Goal: Book appointment/travel/reservation

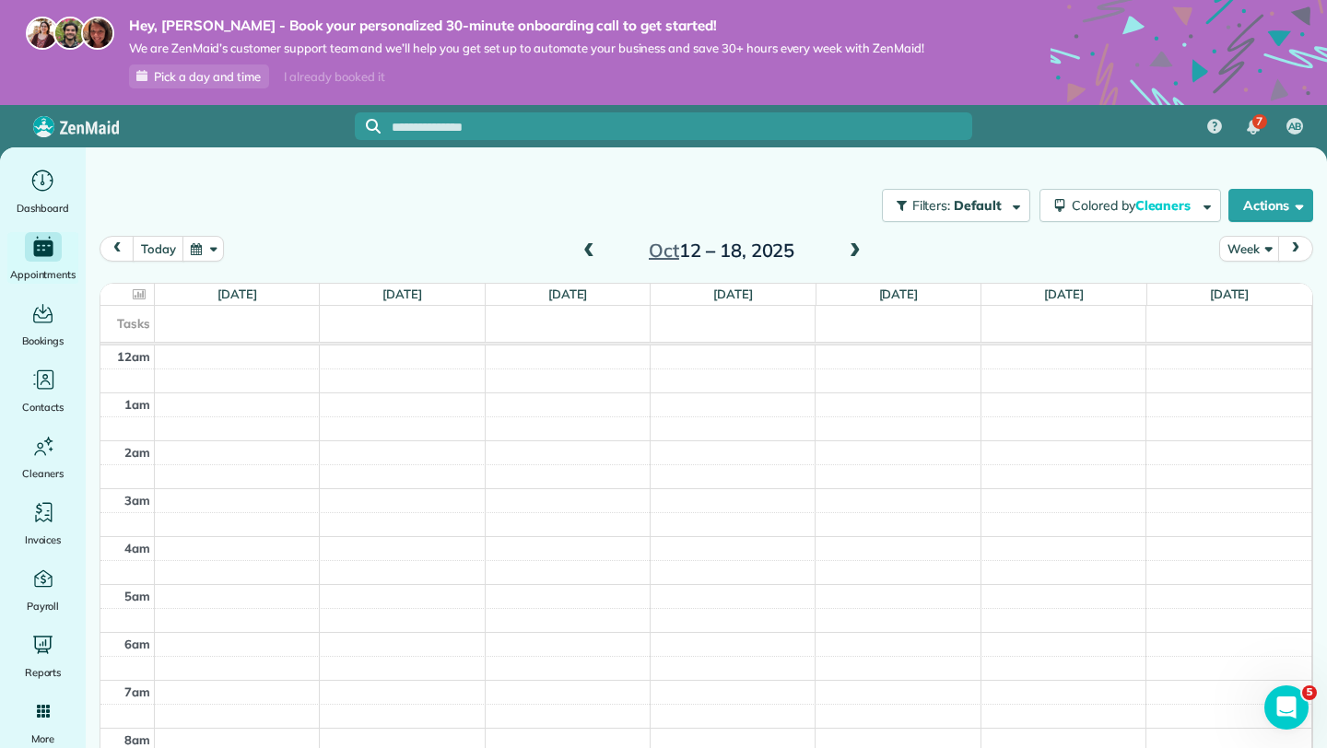
scroll to position [336, 0]
click at [591, 249] on span at bounding box center [589, 251] width 20 height 17
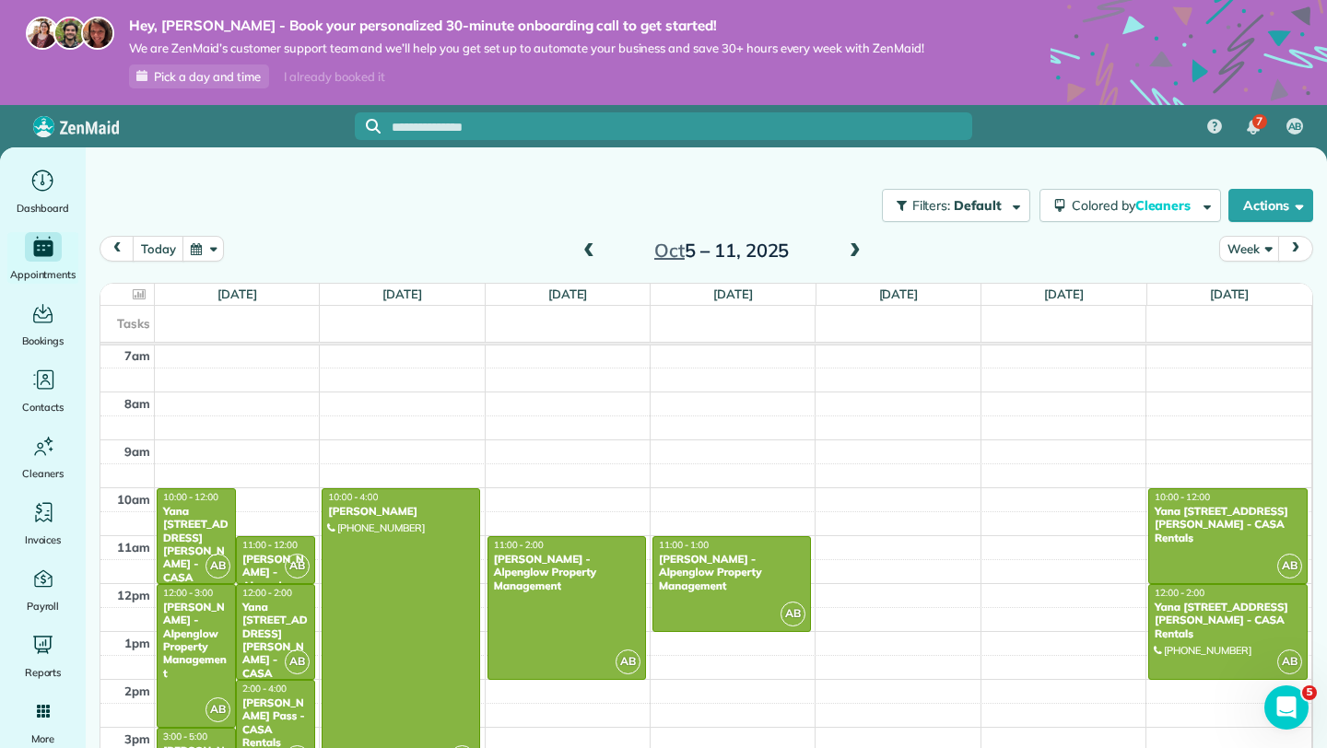
click at [582, 251] on span at bounding box center [589, 251] width 20 height 17
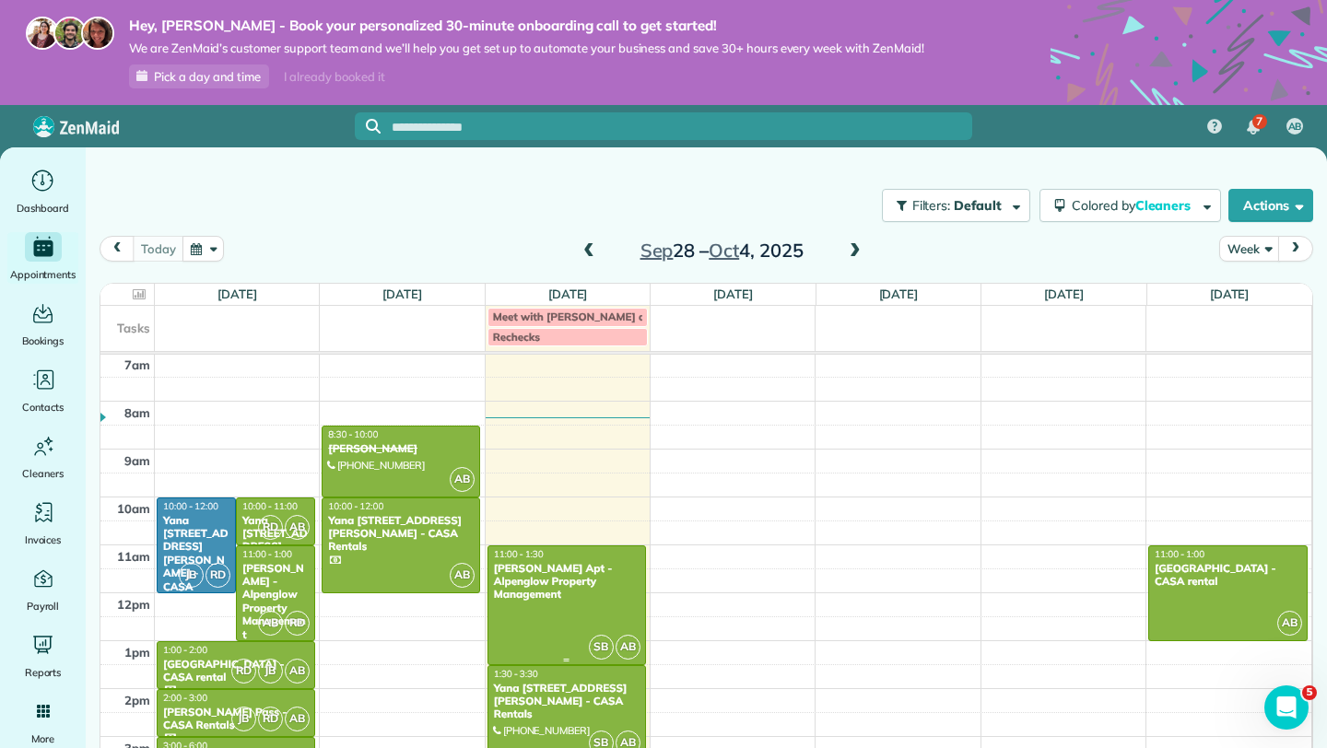
click at [570, 611] on div at bounding box center [566, 606] width 157 height 118
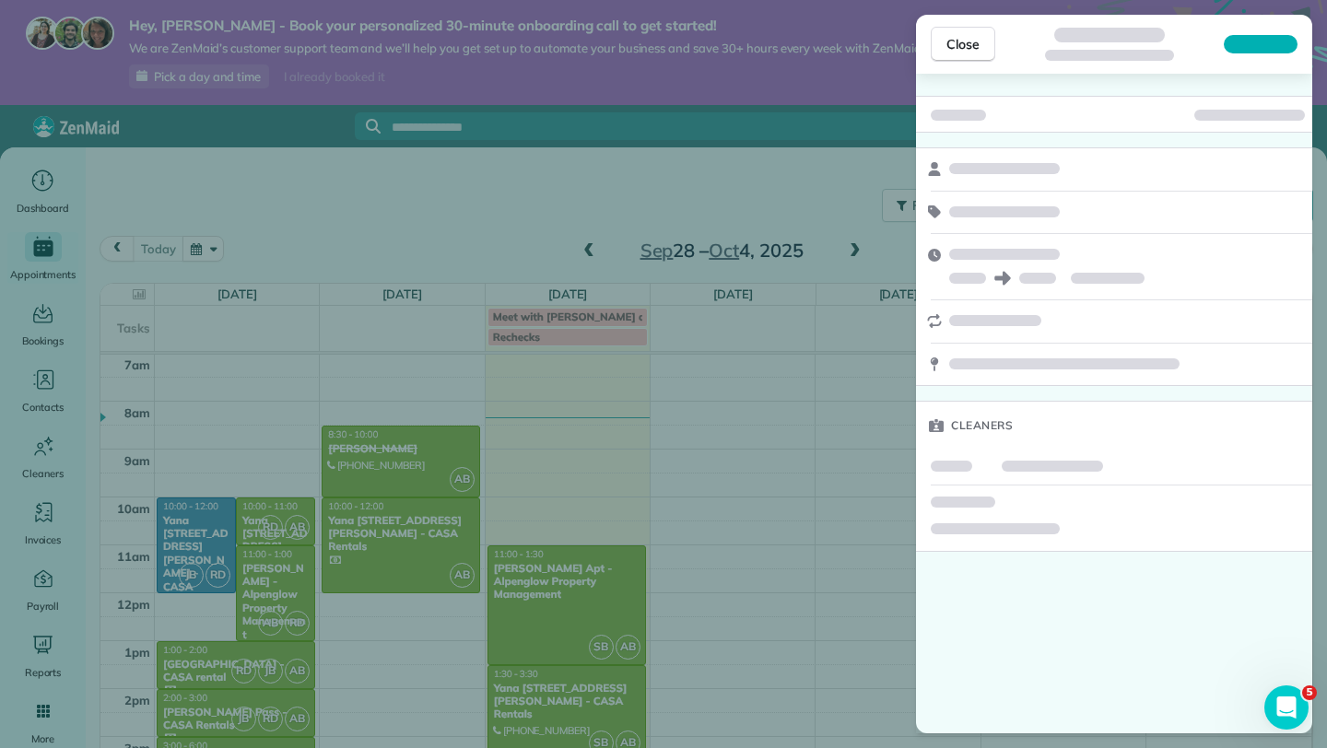
click at [570, 611] on div "Close Cleaners" at bounding box center [663, 374] width 1327 height 748
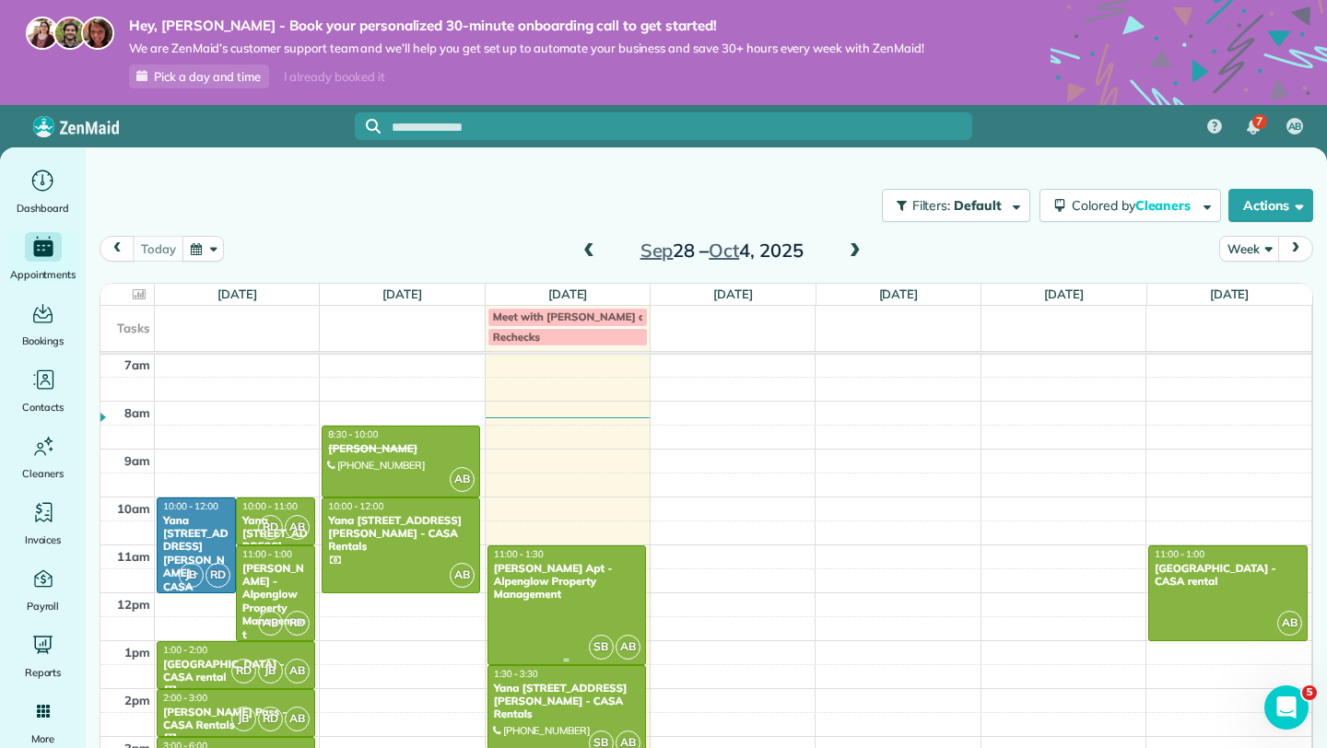
click at [570, 611] on div at bounding box center [566, 606] width 157 height 118
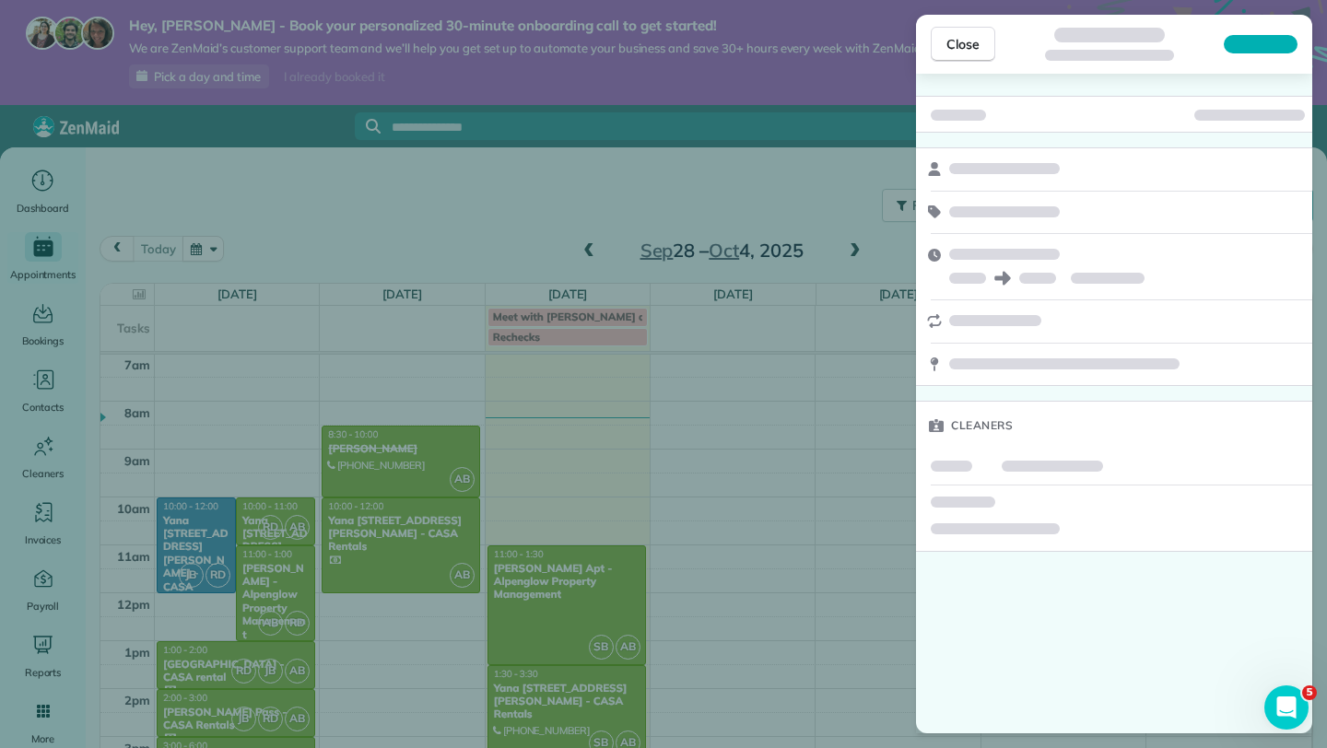
click at [570, 611] on div "Close Cleaners" at bounding box center [663, 374] width 1327 height 748
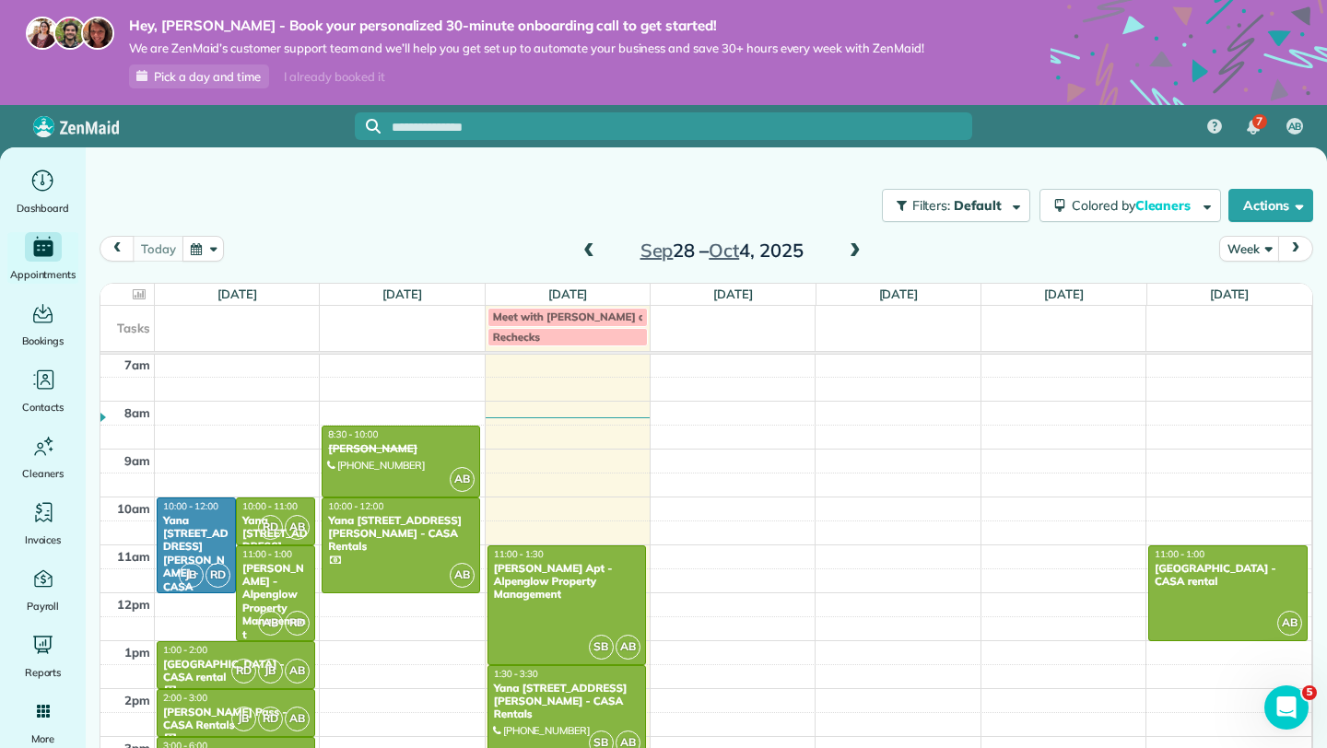
click at [569, 693] on div "Yana [STREET_ADDRESS][PERSON_NAME] - CASA Rentals" at bounding box center [566, 702] width 147 height 40
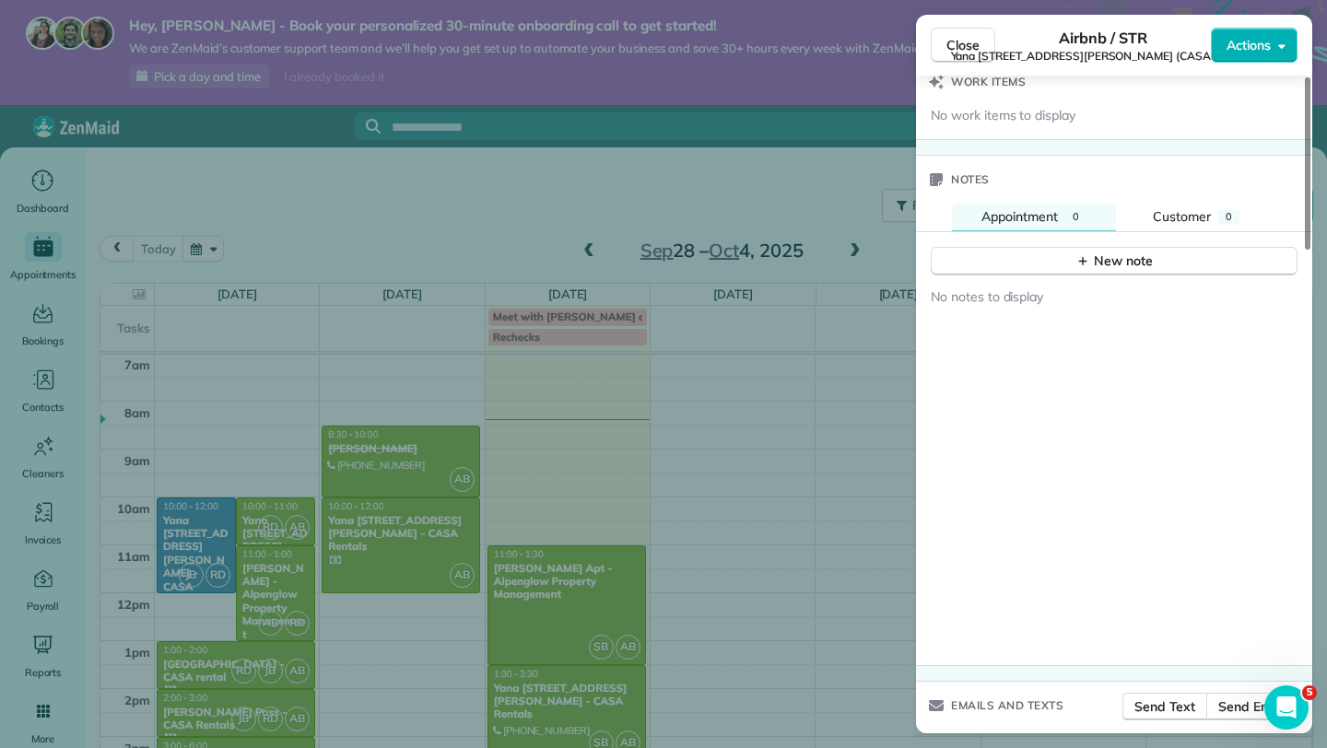
scroll to position [1844, 0]
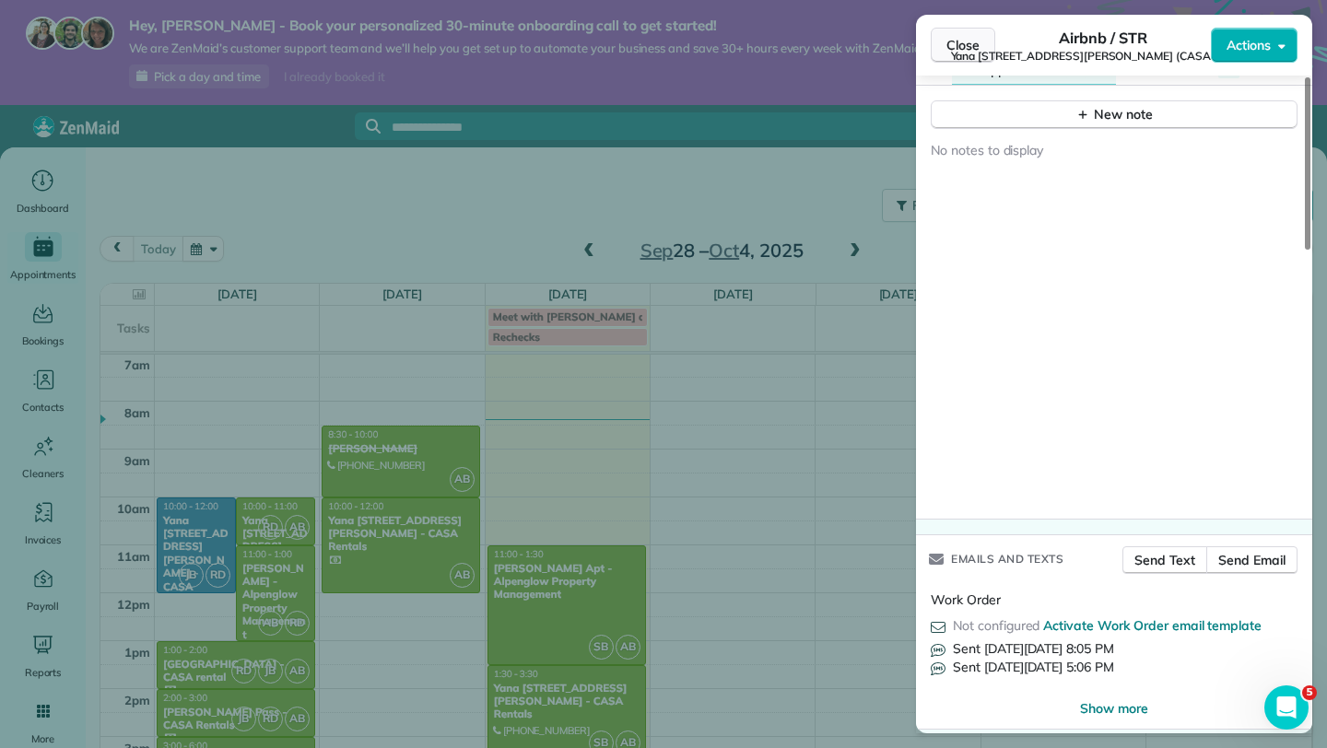
click at [967, 46] on span "Close" at bounding box center [962, 45] width 33 height 18
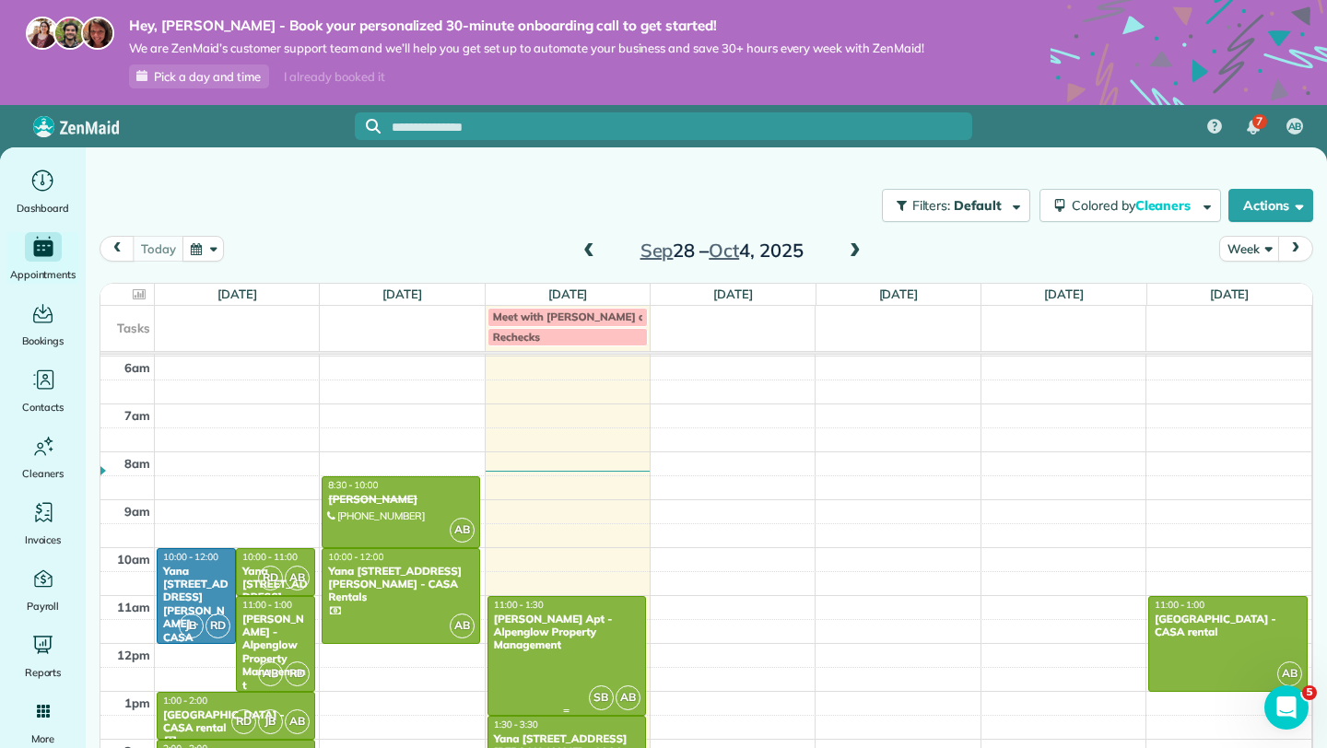
scroll to position [291, 0]
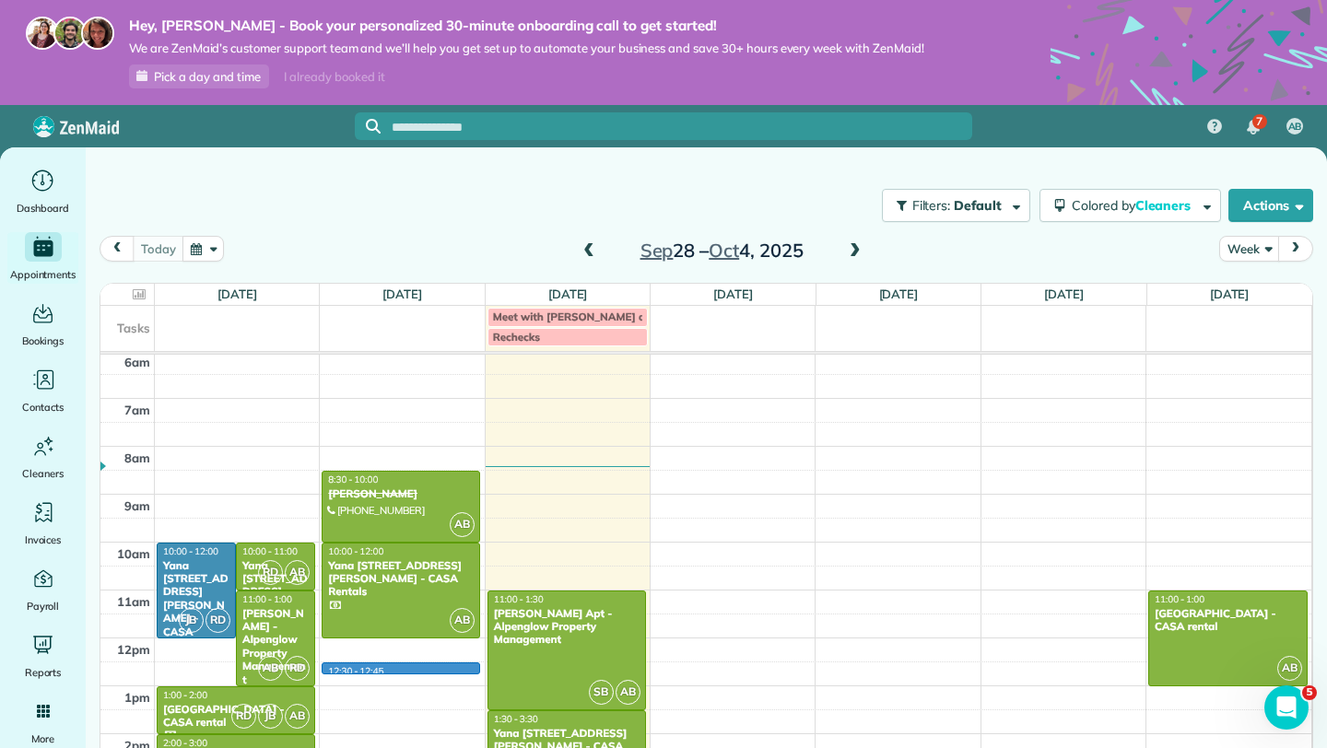
click at [456, 669] on div "12am 1am 2am 3am 4am 5am 6am 7am 8am 9am 10am 11am 12pm 1pm 2pm 3pm 4pm 5pm 6pm…" at bounding box center [705, 638] width 1211 height 1149
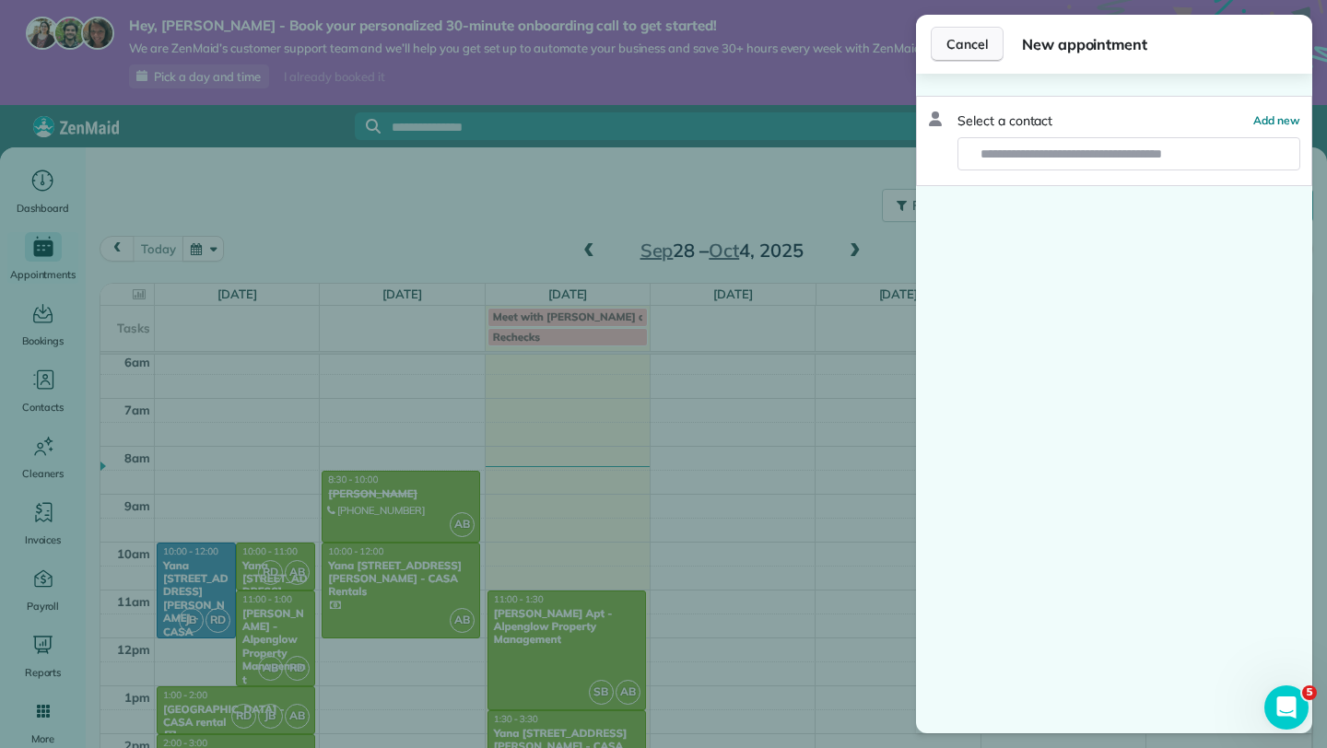
click at [968, 50] on span "Cancel" at bounding box center [966, 44] width 41 height 18
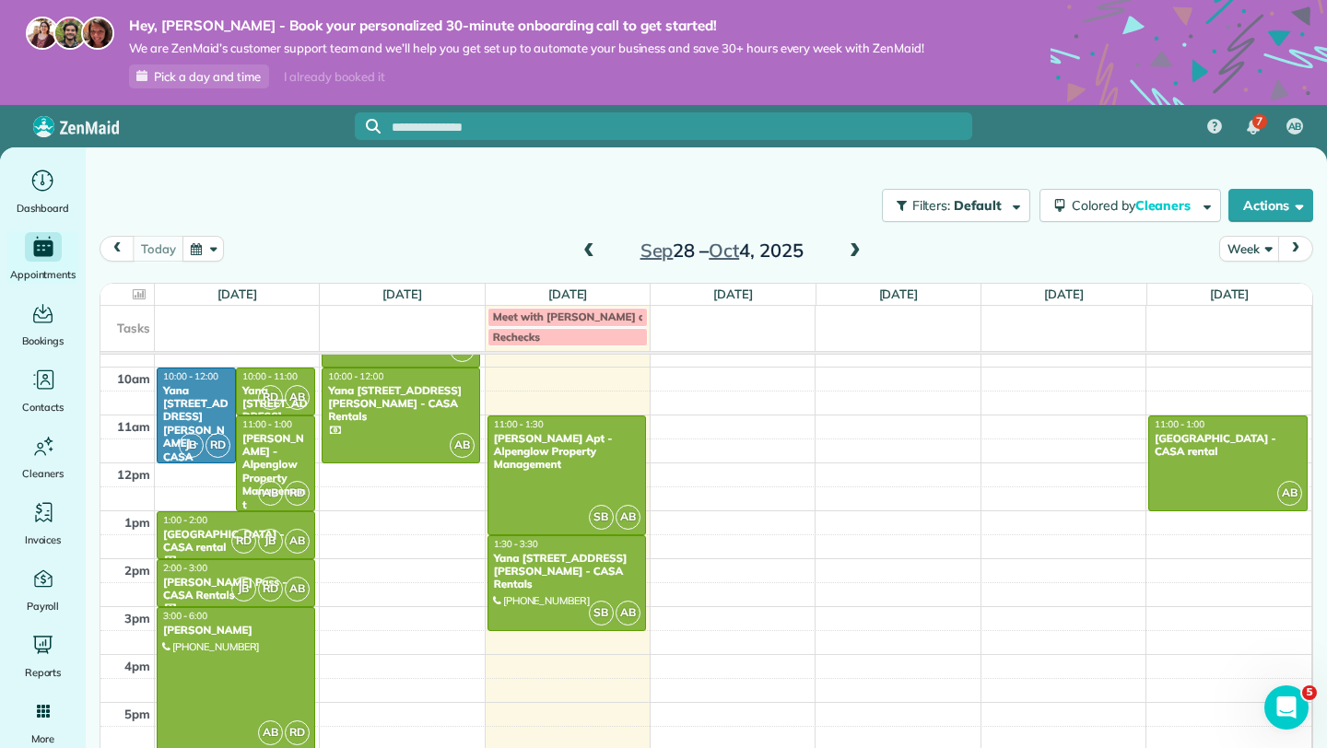
scroll to position [479, 0]
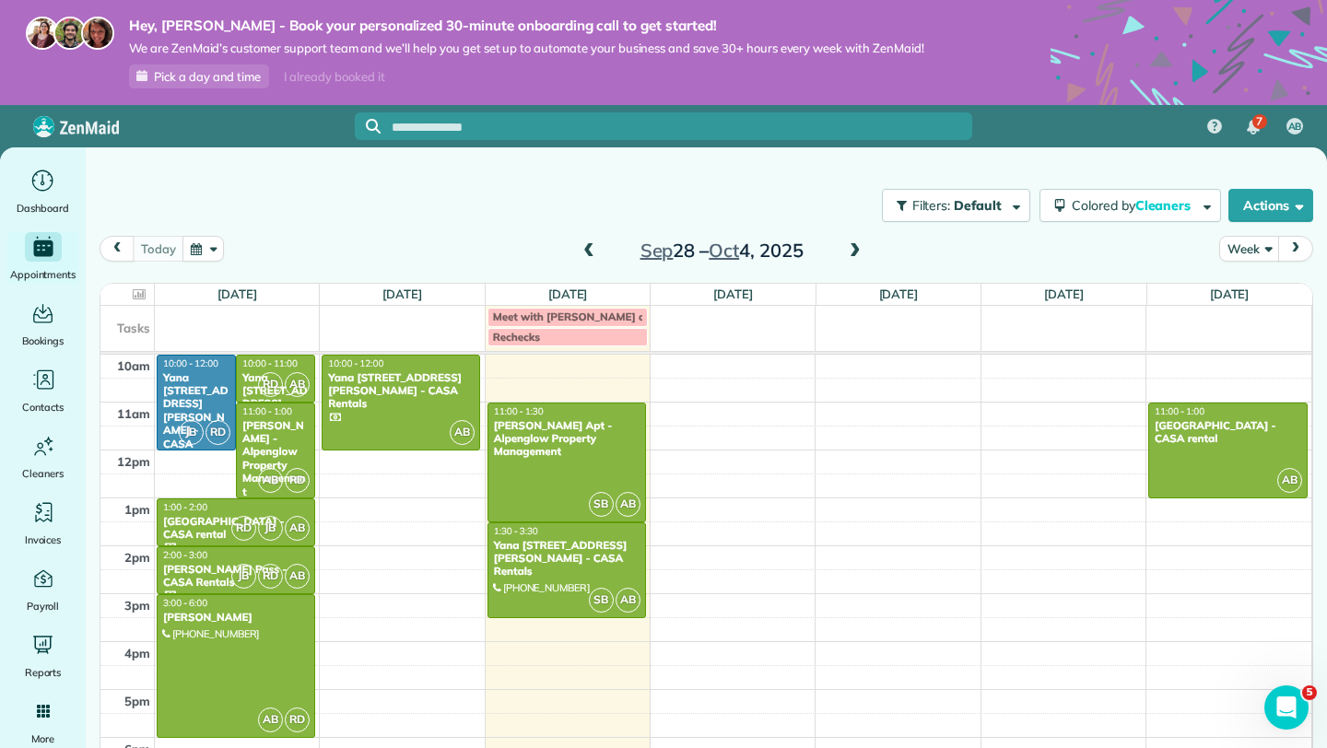
click at [852, 252] on span at bounding box center [855, 251] width 20 height 17
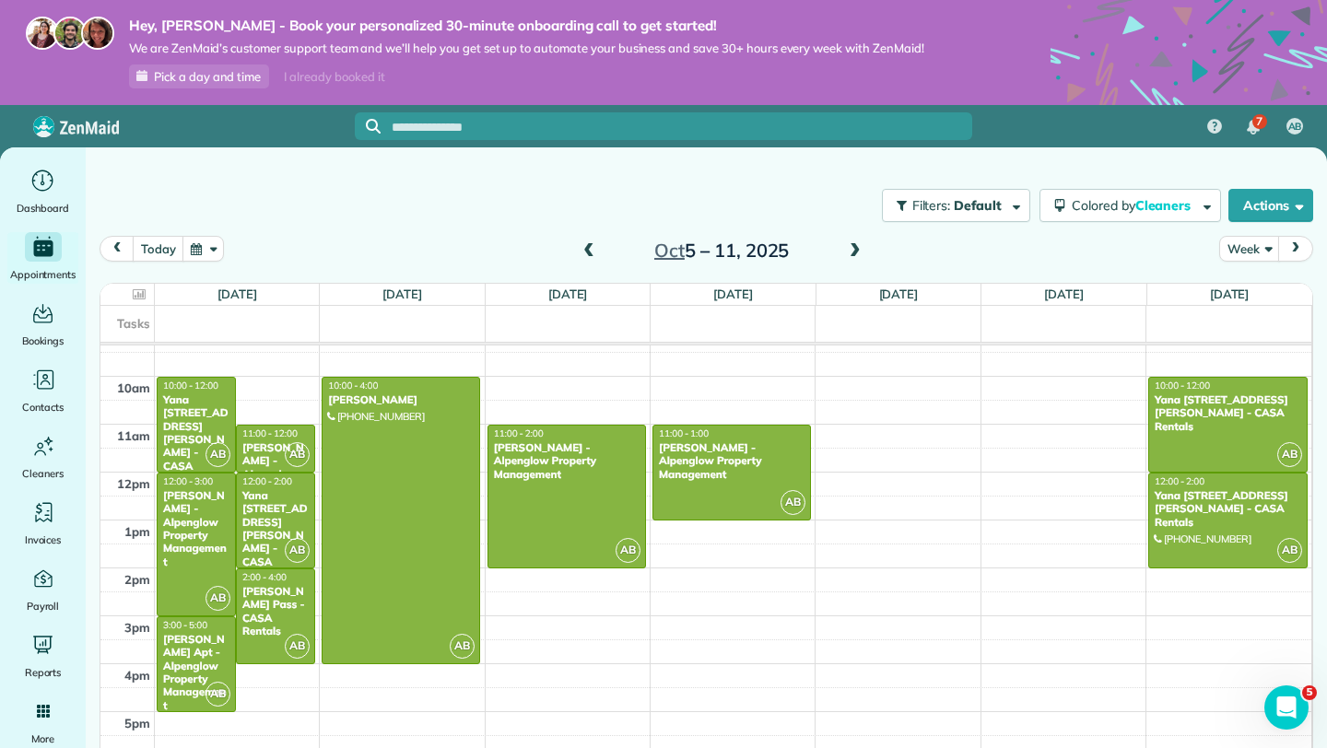
scroll to position [455, 0]
